Goal: Find contact information: Find contact information

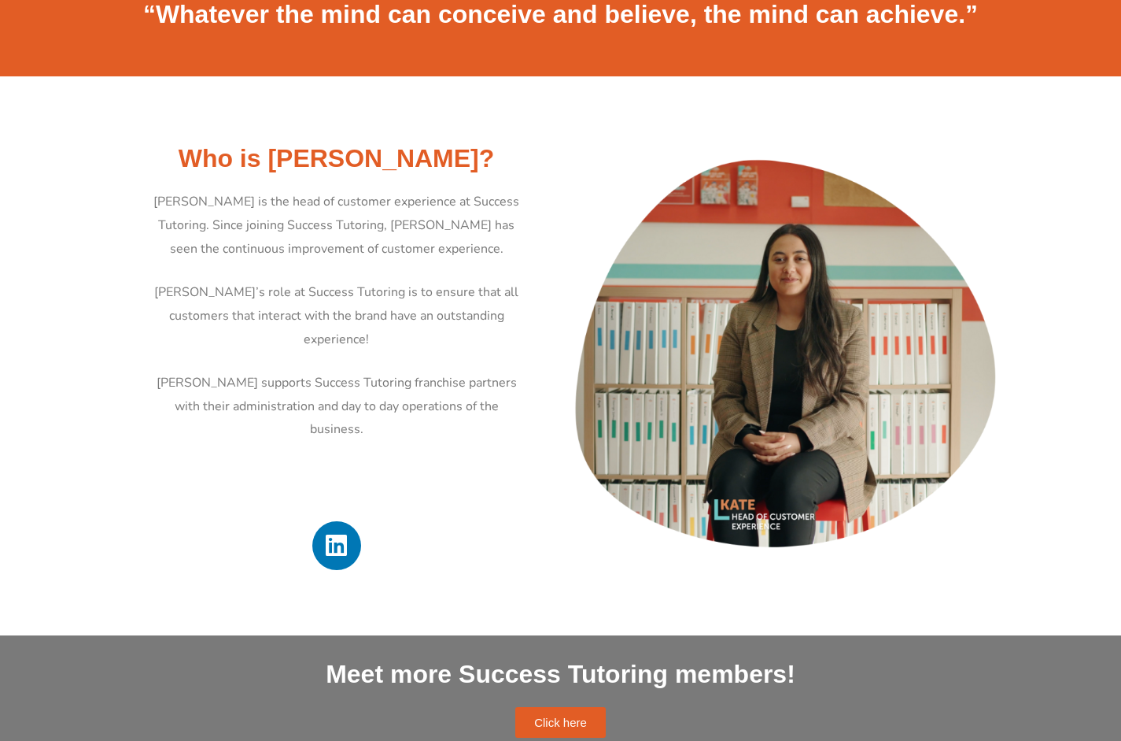
scroll to position [551, 0]
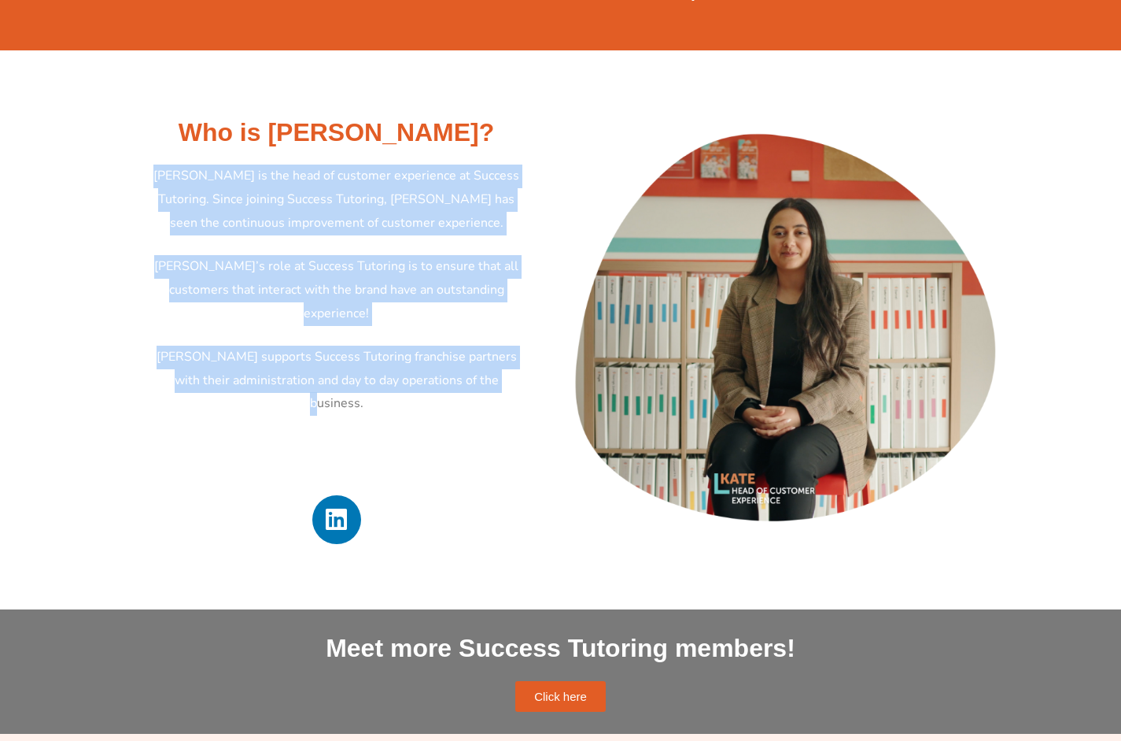
drag, startPoint x: 172, startPoint y: 195, endPoint x: 501, endPoint y: 373, distance: 374.0
click at [501, 373] on div "[PERSON_NAME] is the head of customer experience at Success Tutoring. Since joi…" at bounding box center [337, 311] width 449 height 294
copy div "[PERSON_NAME] is the head of customer experience at Success Tutoring. Since joi…"
